Goal: Task Accomplishment & Management: Manage account settings

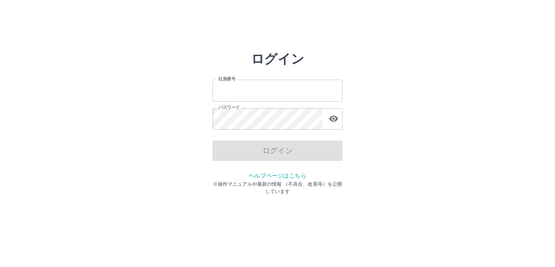
type input "*******"
click at [305, 154] on div "ログイン" at bounding box center [277, 150] width 130 height 20
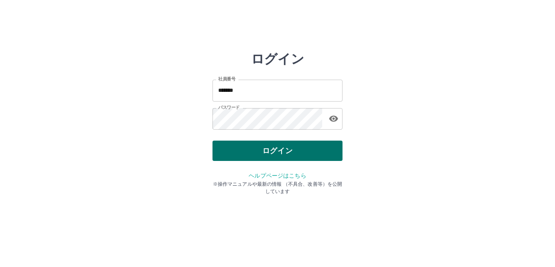
click at [304, 152] on button "ログイン" at bounding box center [277, 150] width 130 height 20
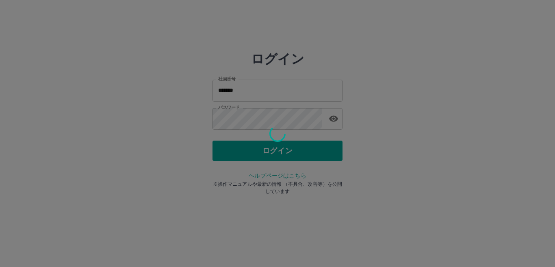
drag, startPoint x: 304, startPoint y: 151, endPoint x: 301, endPoint y: 140, distance: 10.9
click at [304, 150] on div at bounding box center [277, 133] width 555 height 267
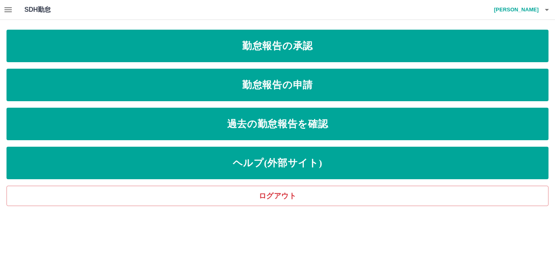
click at [15, 21] on div "SDH勤怠 [PERSON_NAME] 勤怠報告の承認 勤怠報告の申請 過去の勤怠報告を確認 ヘルプ(外部サイト) ログアウト" at bounding box center [277, 103] width 555 height 206
click at [7, 11] on icon "button" at bounding box center [7, 9] width 7 height 5
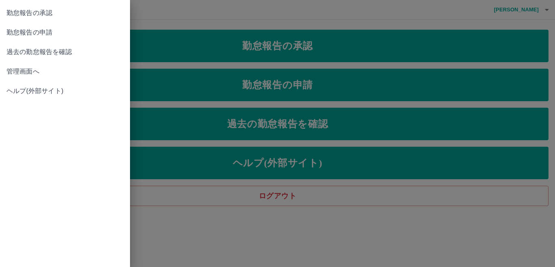
drag, startPoint x: 41, startPoint y: 66, endPoint x: 46, endPoint y: 65, distance: 4.5
click at [43, 66] on link "管理画面へ" at bounding box center [65, 71] width 130 height 19
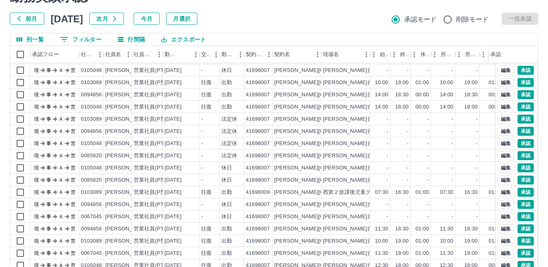
scroll to position [76, 0]
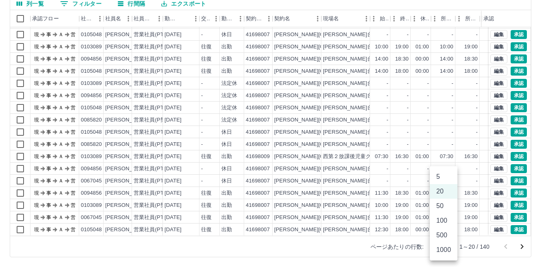
click at [447, 246] on body "SDH勤怠 [PERSON_NAME] 勤務実績承認 前月 [DATE] 次月 今月 月選択 承認モード 削除モード 一括承認 列一覧 0 フィルター 行間隔…" at bounding box center [274, 95] width 548 height 343
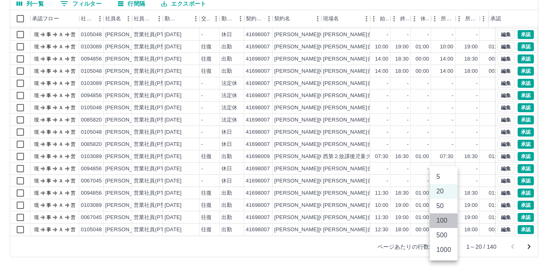
click at [448, 222] on li "100" at bounding box center [444, 220] width 28 height 15
type input "***"
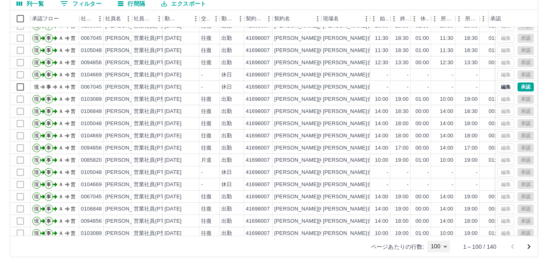
scroll to position [771, 0]
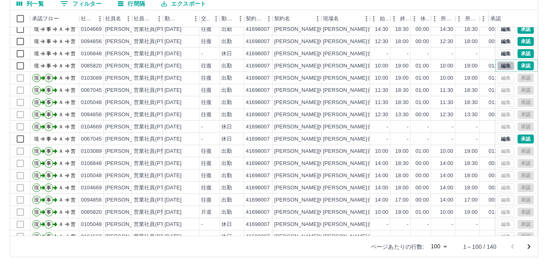
click at [497, 66] on button "編集" at bounding box center [505, 65] width 17 height 9
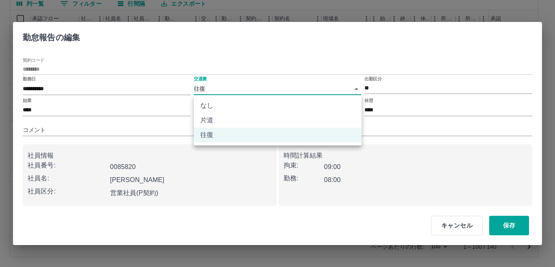
click at [233, 85] on body "SDH勤怠 [PERSON_NAME] 勤務実績承認 前月 [DATE] 次月 今月 月選択 承認モード 削除モード 一括承認 列一覧 0 フィルター 行間隔…" at bounding box center [277, 95] width 555 height 343
click at [221, 118] on li "片道" at bounding box center [278, 120] width 168 height 15
type input "******"
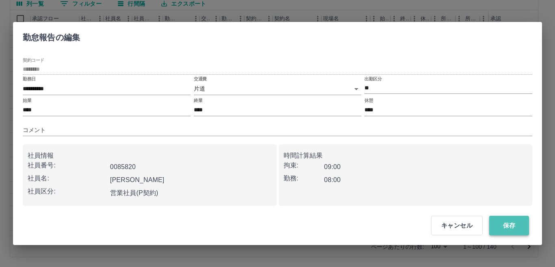
click at [511, 221] on button "保存" at bounding box center [509, 225] width 40 height 19
